Goal: Transaction & Acquisition: Subscribe to service/newsletter

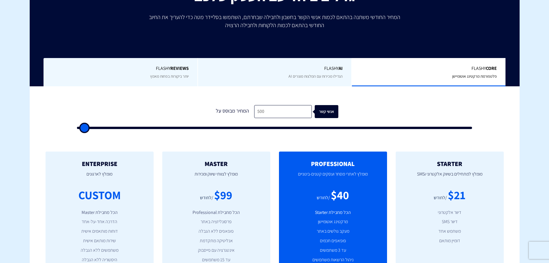
scroll to position [115, 0]
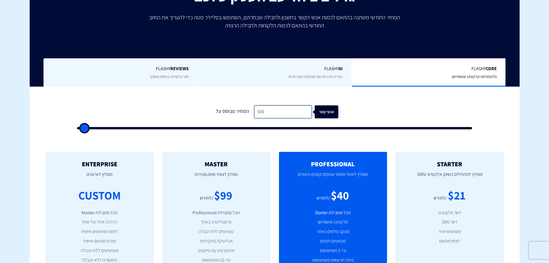
click at [270, 111] on input "500" at bounding box center [283, 111] width 58 height 13
type input "2"
type input "500"
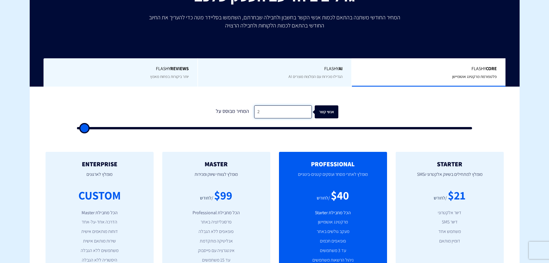
type input "20"
type input "500"
type input "200"
type input "500"
type input "2,000"
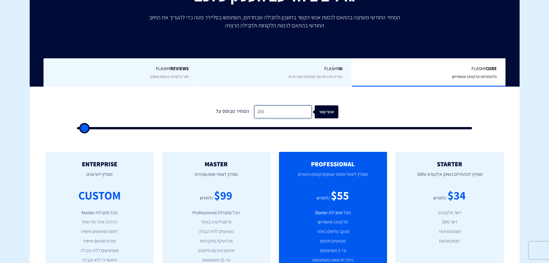
type input "2000"
type input "2,000"
click at [381, 135] on div "0 המחיר מבוסס על 2,000 אנשי קשר" at bounding box center [274, 115] width 407 height 49
click at [324, 111] on div "אנשי קשר" at bounding box center [331, 111] width 24 height 13
click at [157, 72] on div "Flashy REVIEWS יותר ביקורות בפחות מאמץ" at bounding box center [121, 72] width 154 height 29
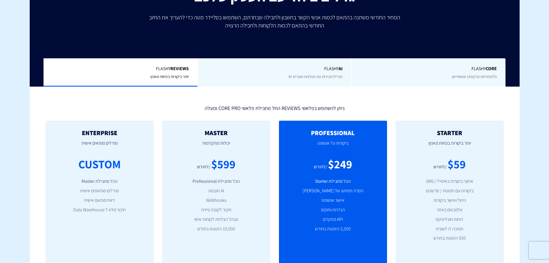
click at [248, 73] on div "Flashy AI הגדילו מכירות עם המלצות מוצרים AI" at bounding box center [274, 72] width 154 height 29
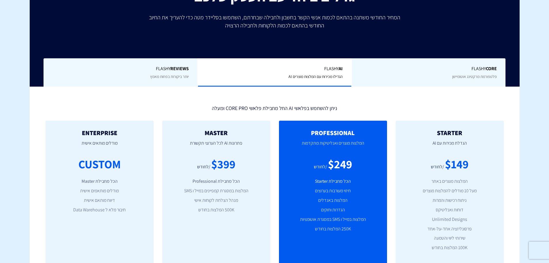
click at [177, 75] on span "יותר ביקורות בפחות מאמץ" at bounding box center [169, 76] width 39 height 5
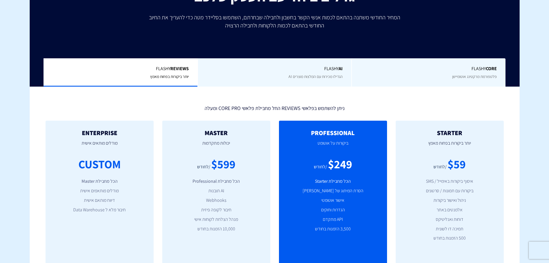
click at [318, 76] on span "הגדילו מכירות עם המלצות מוצרים AI" at bounding box center [315, 76] width 54 height 5
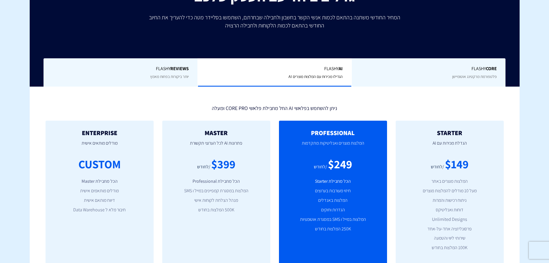
click at [174, 73] on div "Flashy REVIEWS יותר ביקורות בפחות מאמץ" at bounding box center [121, 72] width 154 height 29
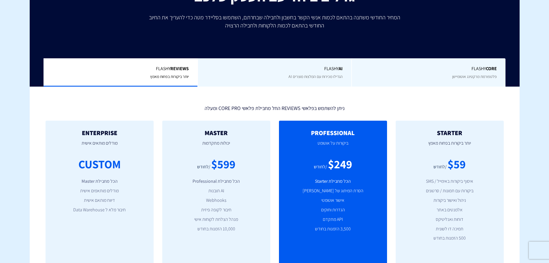
click at [447, 77] on div "Flashy Core פלטפורמת מרקטינג אוטומיישן" at bounding box center [428, 72] width 154 height 29
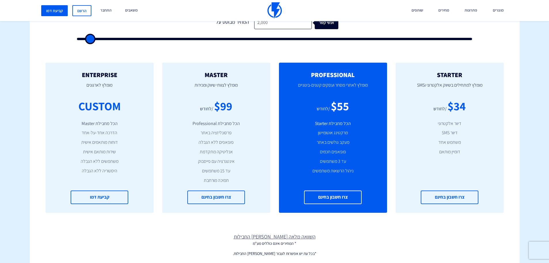
scroll to position [202, 0]
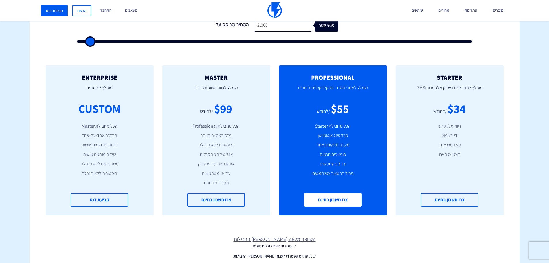
click at [350, 203] on link "צרו חשבון בחינם" at bounding box center [333, 200] width 58 height 14
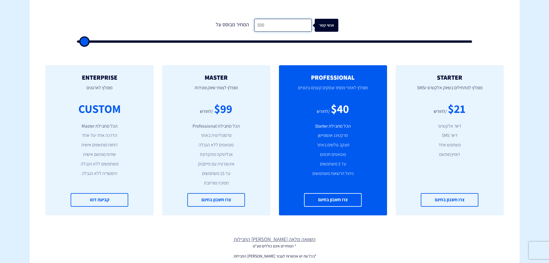
click at [278, 29] on input "500" at bounding box center [283, 25] width 58 height 13
type input "2"
type input "500"
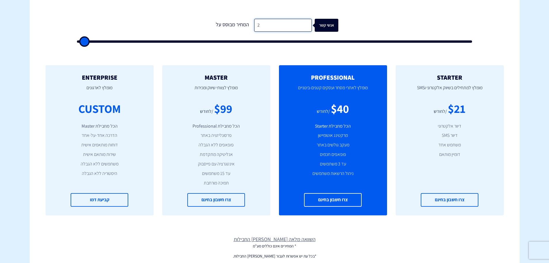
type input "20"
type input "500"
type input "200"
type input "500"
type input "2,000"
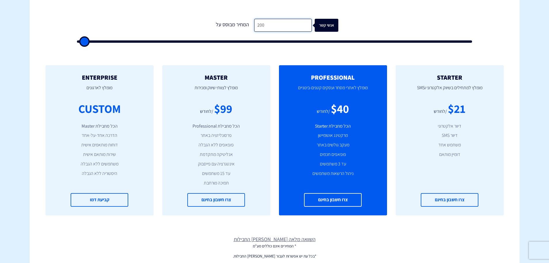
type input "2000"
click at [379, 27] on form "0 המחיר מבוסס על 2,000 אנשי קשר" at bounding box center [274, 31] width 395 height 24
click at [284, 27] on input "2,000" at bounding box center [283, 25] width 58 height 13
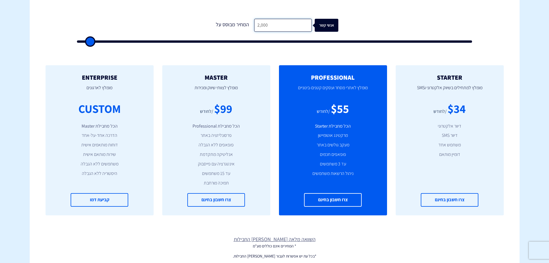
type input "1"
type input "500"
type input "10"
type input "500"
type input "100"
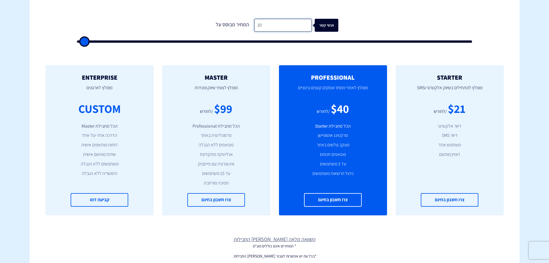
type input "500"
type input "1,000"
type input "1000"
type input "1,000"
